Goal: Use online tool/utility: Utilize a website feature to perform a specific function

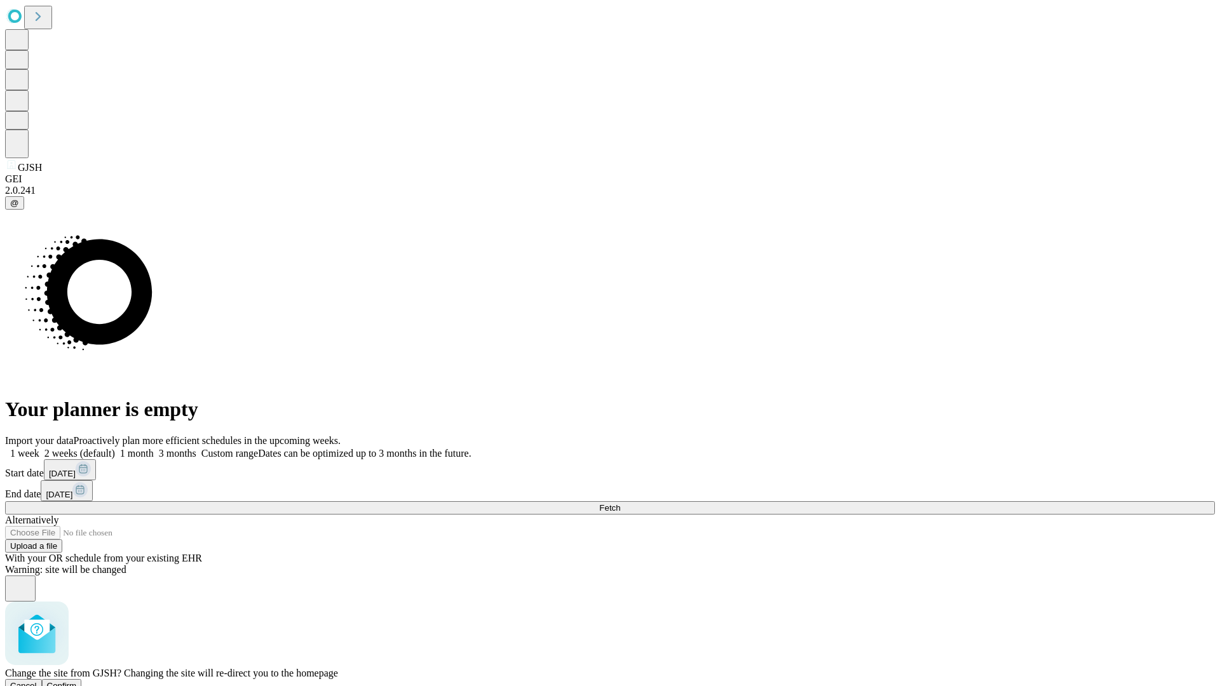
click at [77, 681] on span "Confirm" at bounding box center [62, 686] width 30 height 10
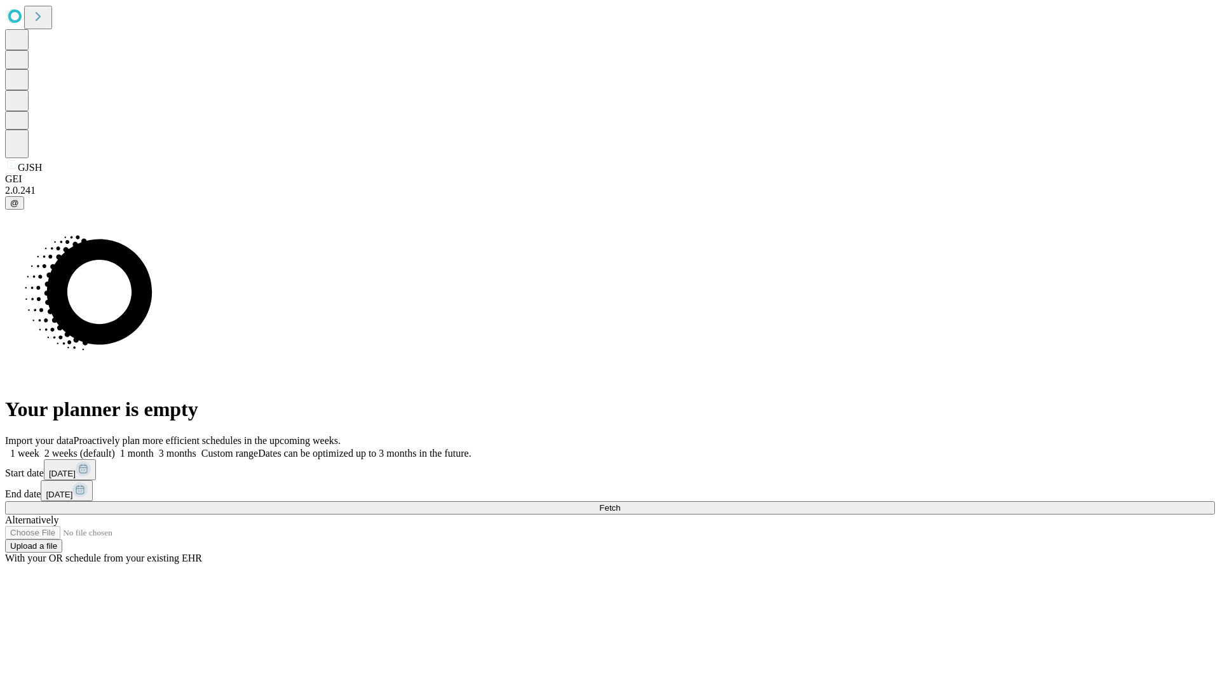
click at [154, 448] on label "1 month" at bounding box center [134, 453] width 39 height 11
click at [620, 503] on span "Fetch" at bounding box center [609, 508] width 21 height 10
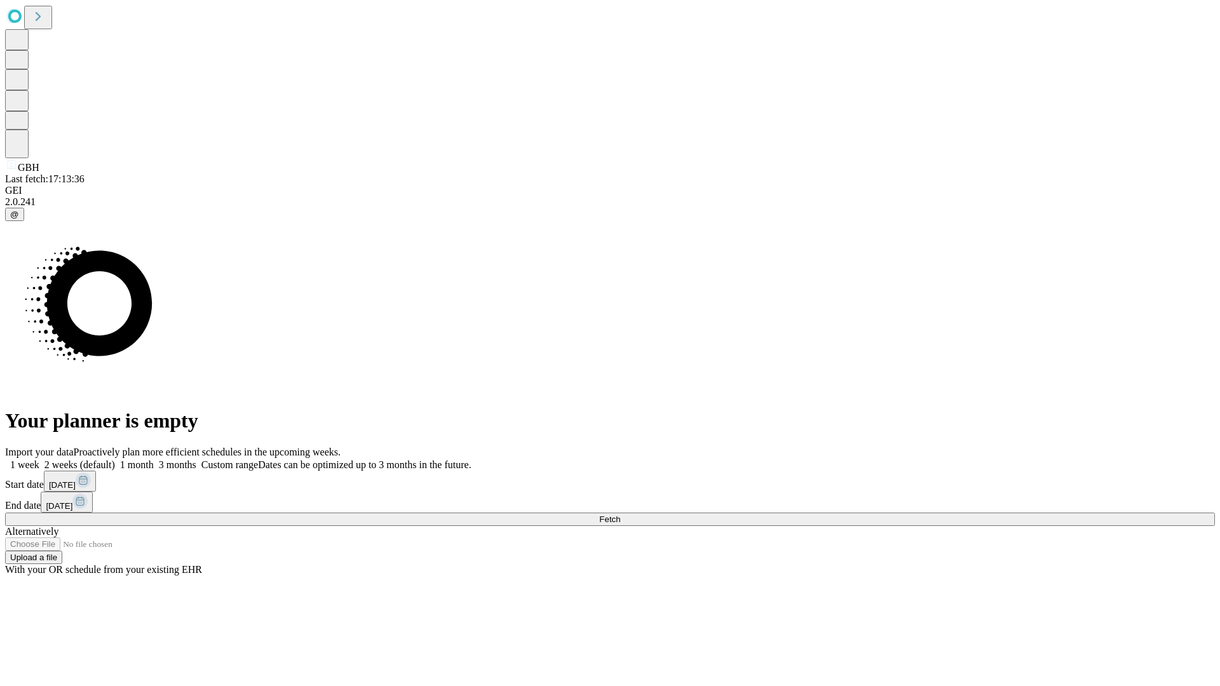
click at [154, 459] on label "1 month" at bounding box center [134, 464] width 39 height 11
click at [620, 515] on span "Fetch" at bounding box center [609, 520] width 21 height 10
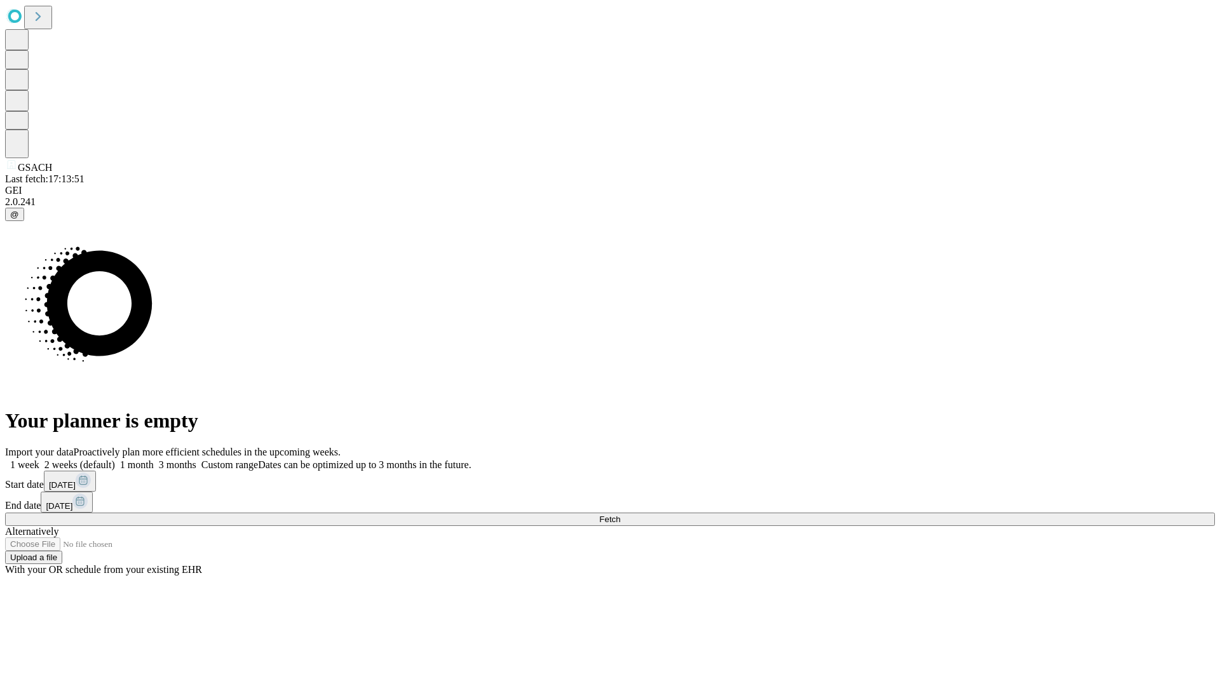
click at [154, 459] on label "1 month" at bounding box center [134, 464] width 39 height 11
click at [620, 515] on span "Fetch" at bounding box center [609, 520] width 21 height 10
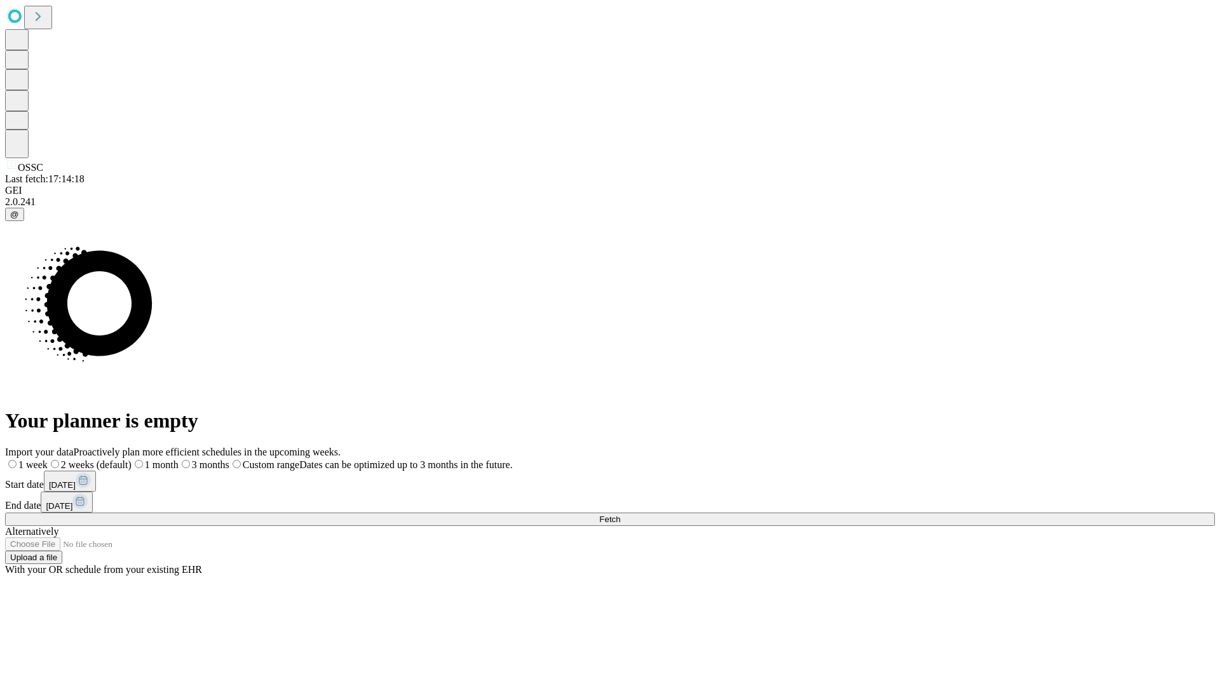
click at [179, 459] on label "1 month" at bounding box center [155, 464] width 47 height 11
click at [620, 515] on span "Fetch" at bounding box center [609, 520] width 21 height 10
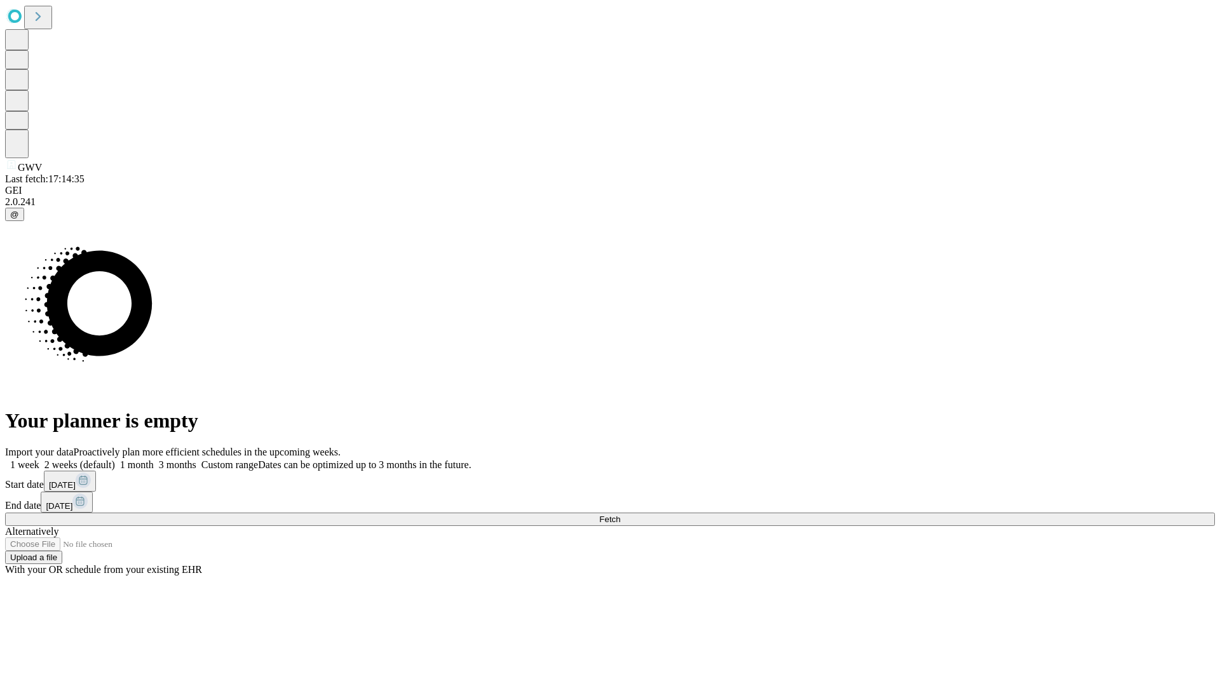
click at [154, 459] on label "1 month" at bounding box center [134, 464] width 39 height 11
click at [620, 515] on span "Fetch" at bounding box center [609, 520] width 21 height 10
click at [154, 459] on label "1 month" at bounding box center [134, 464] width 39 height 11
click at [620, 515] on span "Fetch" at bounding box center [609, 520] width 21 height 10
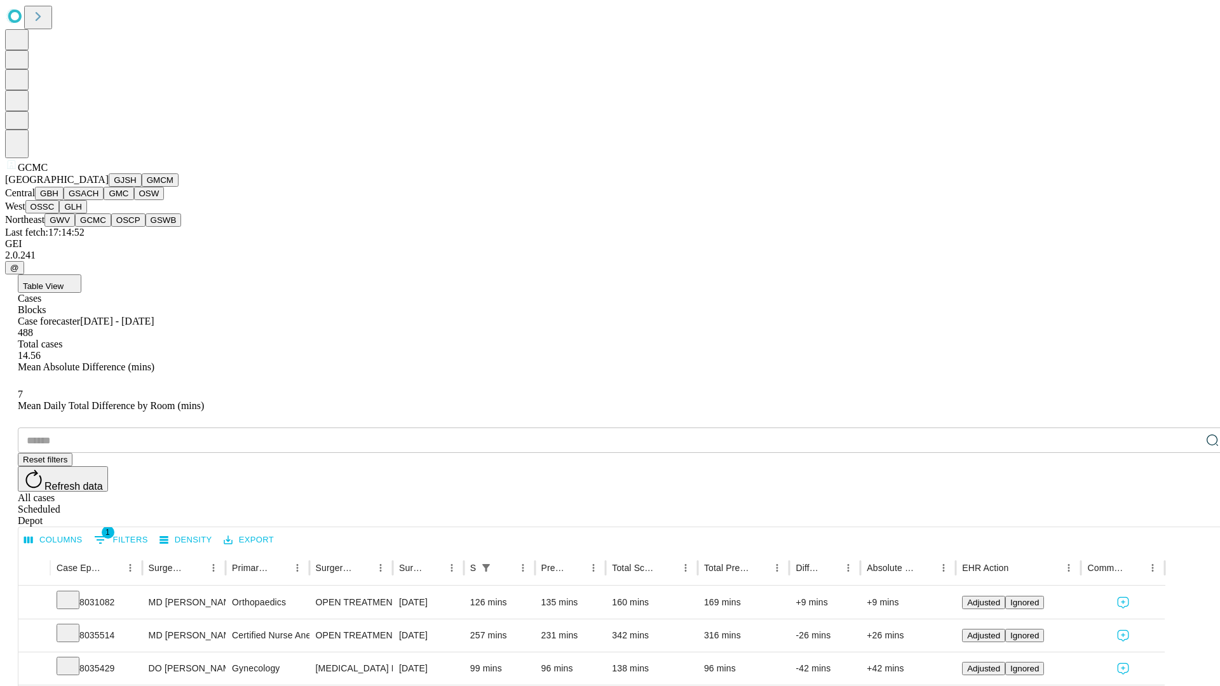
click at [111, 227] on button "OSCP" at bounding box center [128, 219] width 34 height 13
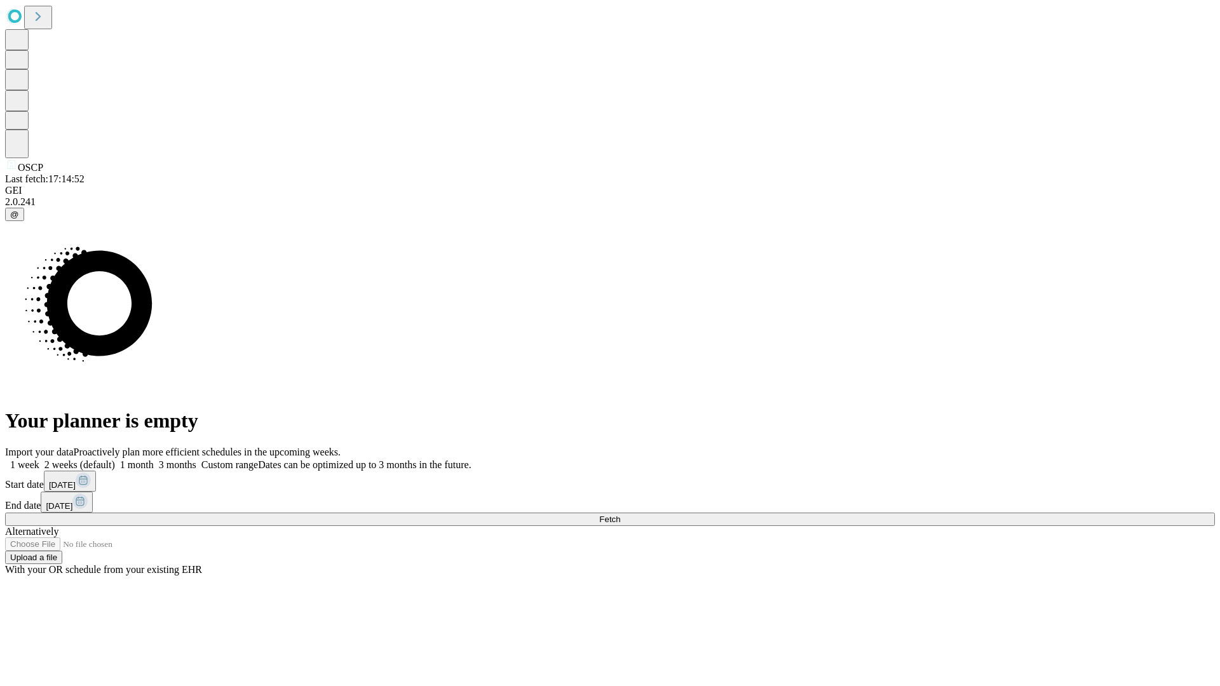
click at [154, 459] on label "1 month" at bounding box center [134, 464] width 39 height 11
click at [620, 515] on span "Fetch" at bounding box center [609, 520] width 21 height 10
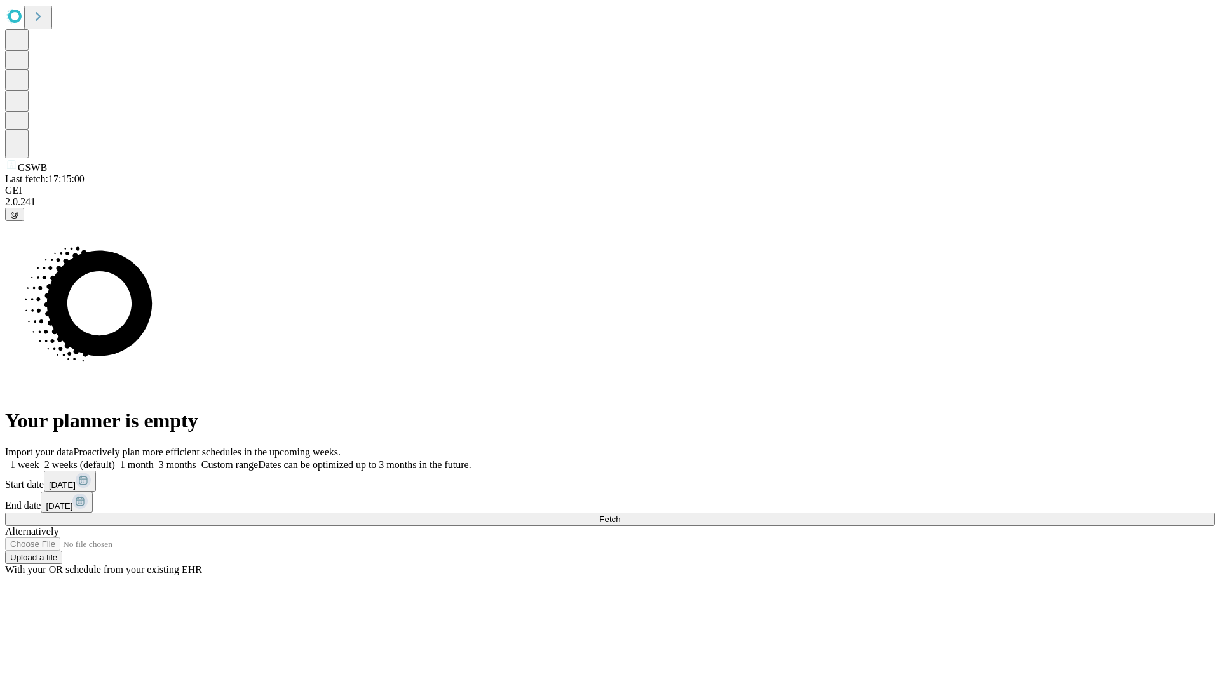
click at [154, 459] on label "1 month" at bounding box center [134, 464] width 39 height 11
click at [620, 515] on span "Fetch" at bounding box center [609, 520] width 21 height 10
